Goal: Task Accomplishment & Management: Use online tool/utility

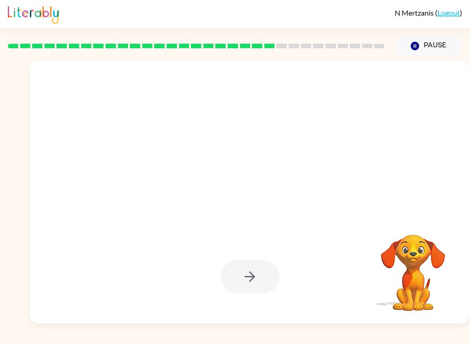
click at [430, 46] on button "Pause Pause" at bounding box center [429, 45] width 67 height 21
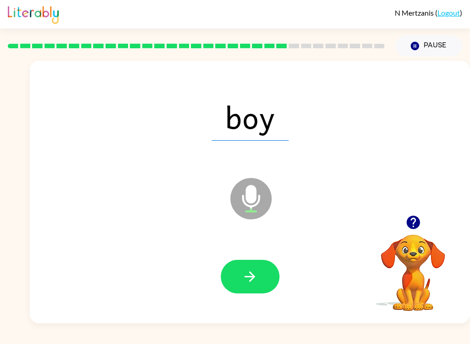
click at [252, 276] on icon "button" at bounding box center [250, 276] width 11 height 11
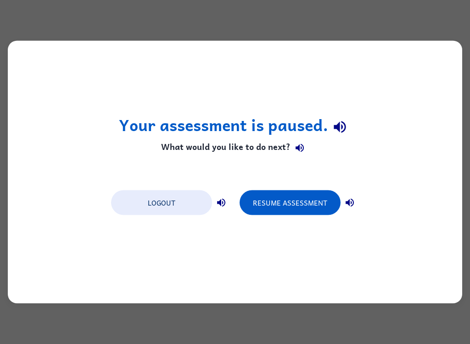
click at [305, 208] on button "Resume Assessment" at bounding box center [290, 202] width 101 height 25
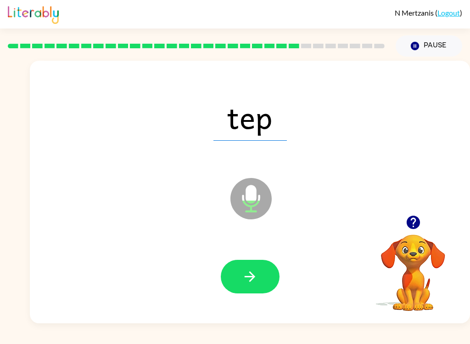
click at [248, 285] on button "button" at bounding box center [250, 276] width 59 height 34
click at [243, 286] on button "button" at bounding box center [250, 276] width 59 height 34
click at [243, 275] on icon "button" at bounding box center [250, 276] width 16 height 16
click at [262, 261] on button "button" at bounding box center [250, 276] width 59 height 34
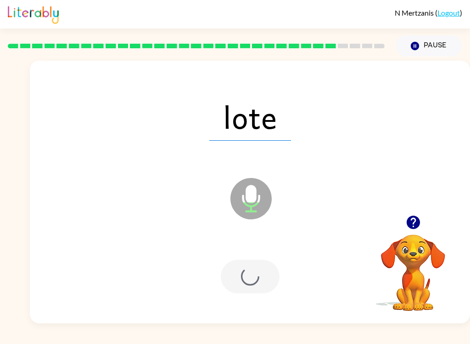
click at [262, 260] on div at bounding box center [250, 276] width 59 height 34
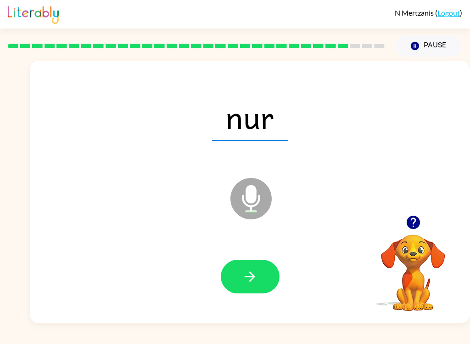
click at [247, 283] on icon "button" at bounding box center [250, 276] width 16 height 16
click at [237, 274] on button "button" at bounding box center [250, 276] width 59 height 34
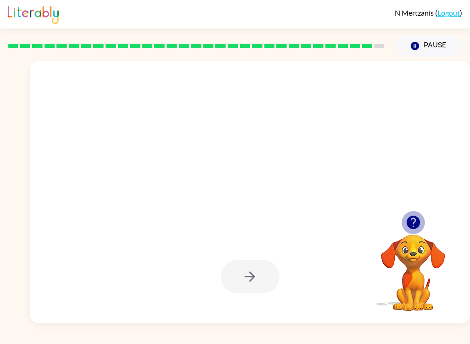
click at [412, 219] on icon "button" at bounding box center [414, 222] width 16 height 16
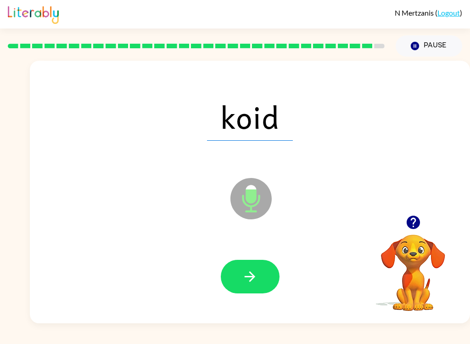
click at [247, 273] on icon "button" at bounding box center [250, 276] width 16 height 16
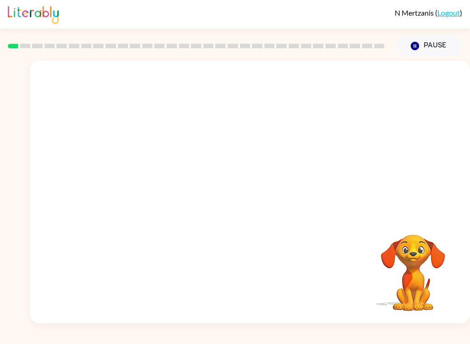
click at [225, 158] on video "Your browser must support playing .mp4 files to use Literably. Please try using…" at bounding box center [250, 138] width 440 height 154
click at [227, 170] on video "Your browser must support playing .mp4 files to use Literably. Please try using…" at bounding box center [250, 138] width 440 height 154
click at [352, 269] on video "Your browser must support playing .mp4 files to use Literably. Please try using…" at bounding box center [413, 266] width 92 height 92
click at [206, 177] on video "Your browser must support playing .mp4 files to use Literably. Please try using…" at bounding box center [250, 138] width 440 height 154
click at [250, 203] on icon "button" at bounding box center [250, 196] width 16 height 16
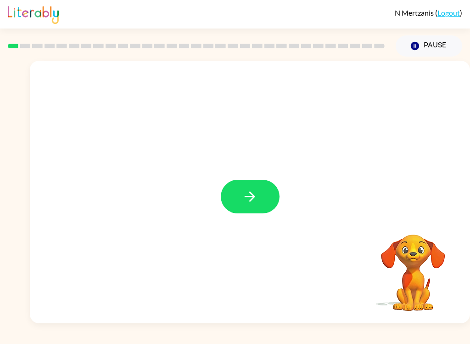
click at [238, 197] on button "button" at bounding box center [250, 197] width 59 height 34
